Goal: Information Seeking & Learning: Compare options

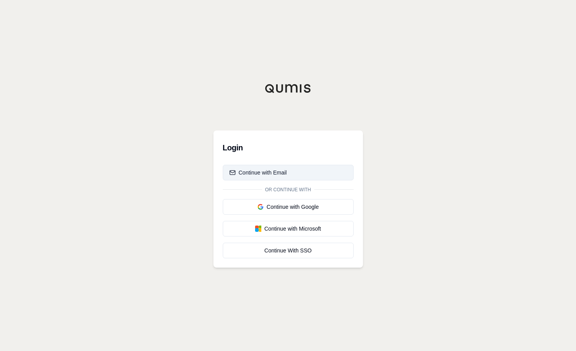
click at [306, 173] on button "Continue with Email" at bounding box center [288, 173] width 131 height 16
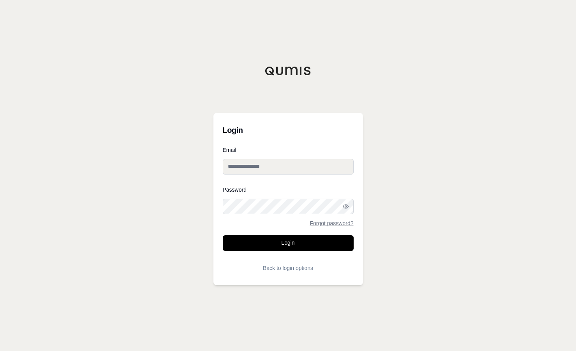
click at [0, 350] on nordpass-portal at bounding box center [0, 351] width 0 height 0
type input "**********"
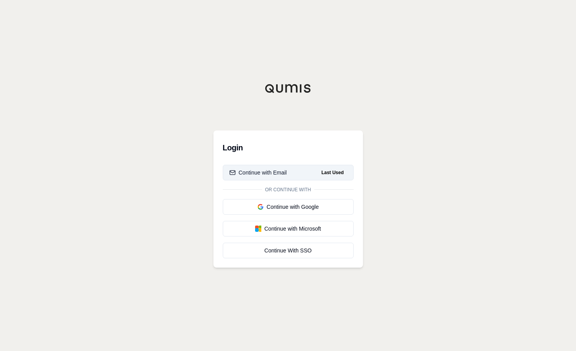
click at [259, 169] on div "Continue with Email" at bounding box center [258, 173] width 58 height 8
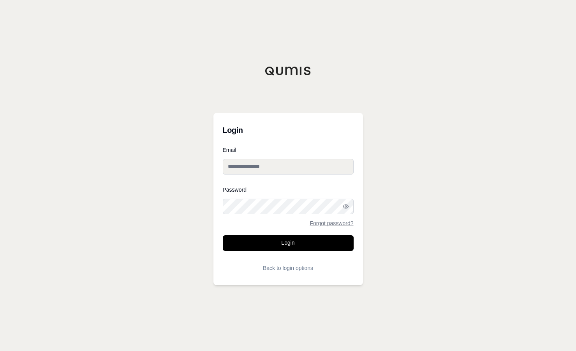
click at [0, 350] on nordpass-portal at bounding box center [0, 351] width 0 height 0
type input "**********"
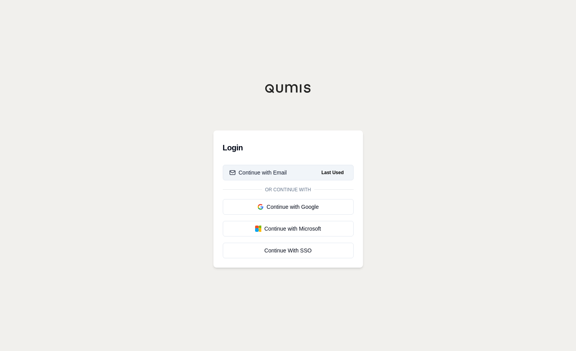
click at [274, 174] on div "Continue with Email" at bounding box center [258, 173] width 58 height 8
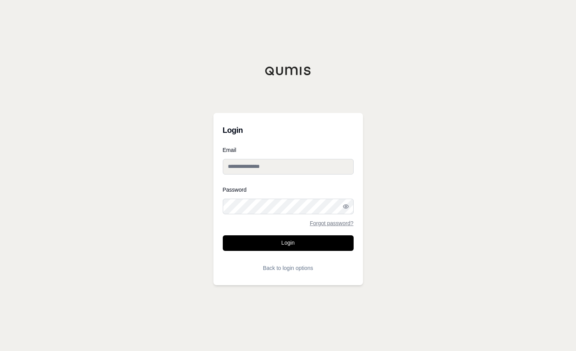
click at [274, 172] on input "Email" at bounding box center [288, 167] width 131 height 16
type input "**********"
click at [223, 235] on button "Login" at bounding box center [288, 243] width 131 height 16
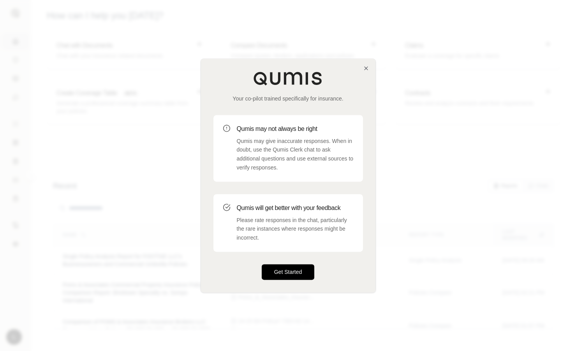
click at [297, 270] on button "Get Started" at bounding box center [288, 272] width 53 height 16
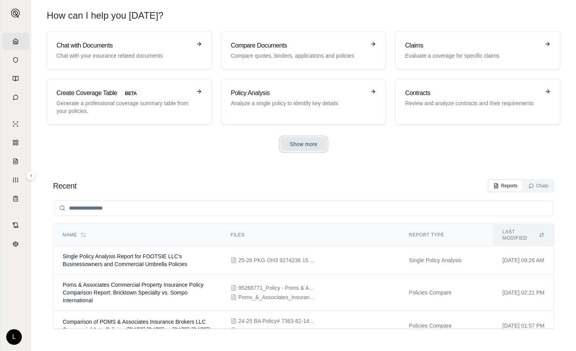
click at [314, 146] on button "Show more" at bounding box center [303, 144] width 46 height 14
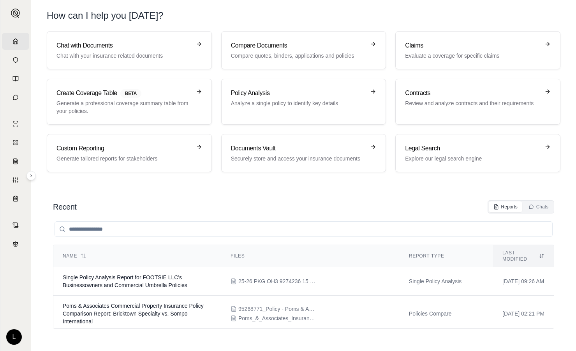
drag, startPoint x: 450, startPoint y: 74, endPoint x: 272, endPoint y: 6, distance: 190.4
click at [272, 6] on header "How can I help you [DATE]?" at bounding box center [303, 15] width 538 height 31
click at [265, 53] on p "Compare quotes, binders, applications and policies" at bounding box center [298, 56] width 135 height 8
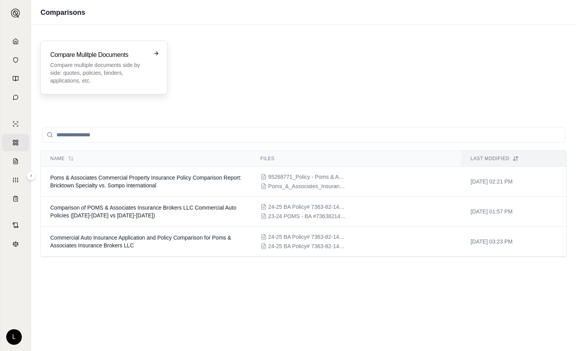
click at [91, 51] on h3 "Compare Mulitple Documents" at bounding box center [98, 54] width 97 height 9
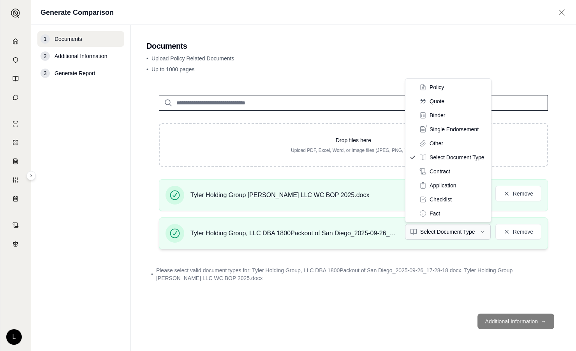
click at [441, 231] on html "Home Vault Prompts Chats Single Policy Comparisons Claims Custom Report Coverag…" at bounding box center [288, 175] width 576 height 351
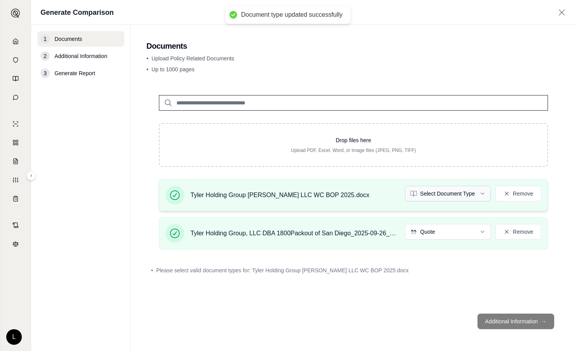
click at [464, 192] on html "Document type updated successfully Home Vault Prompts Chats Single Policy Compa…" at bounding box center [288, 175] width 576 height 351
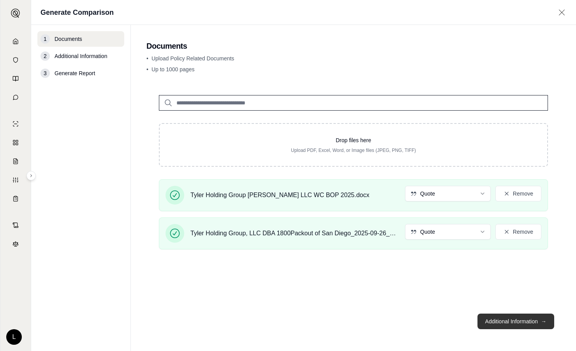
click at [492, 321] on button "Additional Information →" at bounding box center [515, 321] width 77 height 16
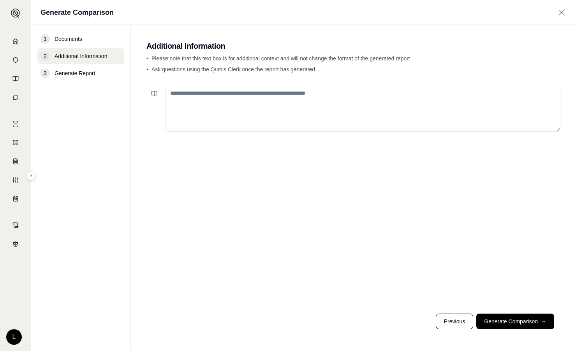
click at [365, 90] on textarea at bounding box center [362, 109] width 395 height 46
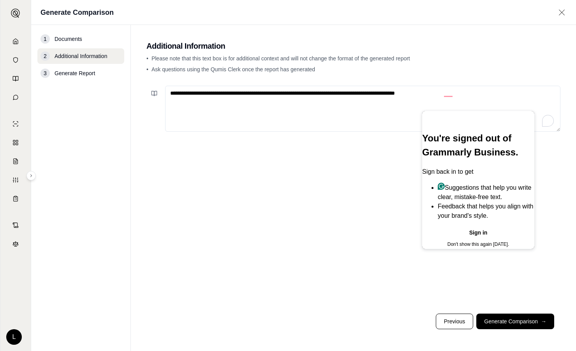
type textarea "**********"
click at [480, 239] on button "Sign in" at bounding box center [478, 233] width 112 height 12
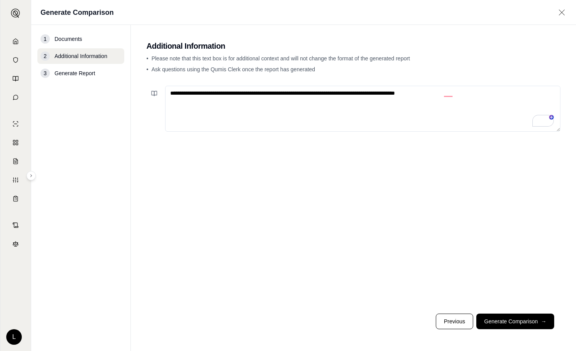
click at [499, 329] on footer "Previous Generate Comparison →" at bounding box center [353, 321] width 414 height 28
click at [506, 319] on button "Generate Comparison →" at bounding box center [515, 321] width 78 height 16
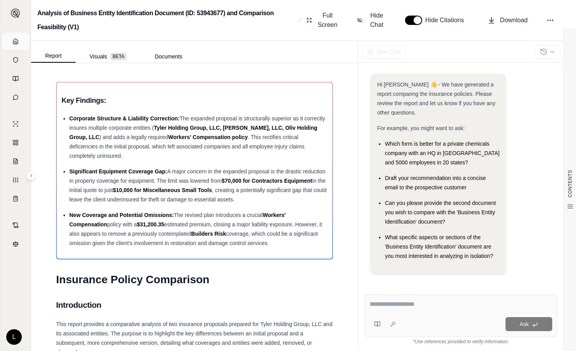
scroll to position [4, 0]
